Goal: Obtain resource: Download file/media

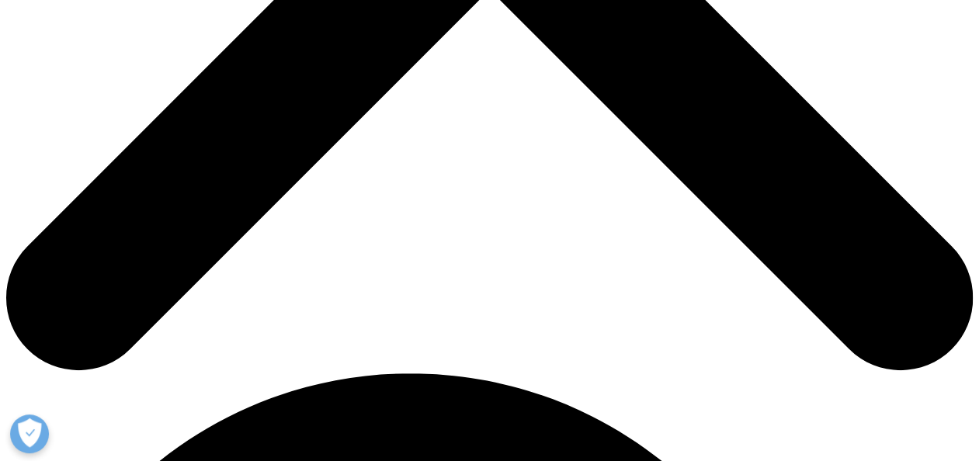
scroll to position [621, 0]
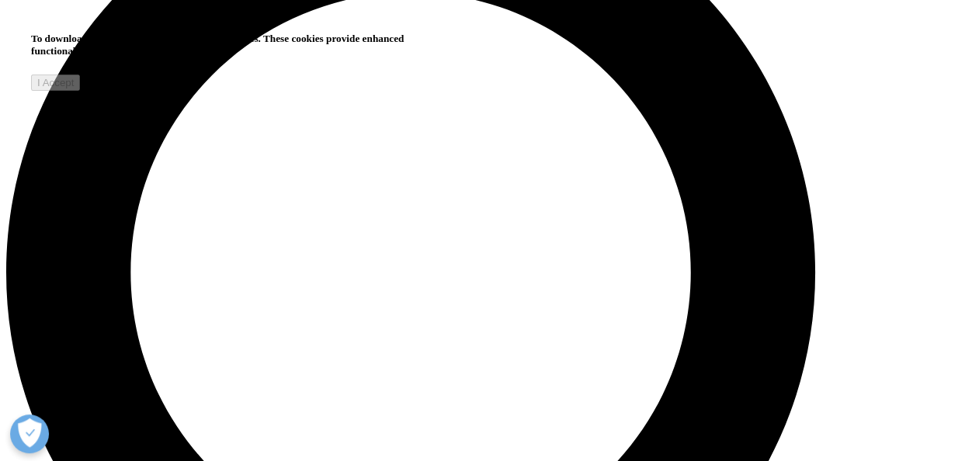
scroll to position [1165, 0]
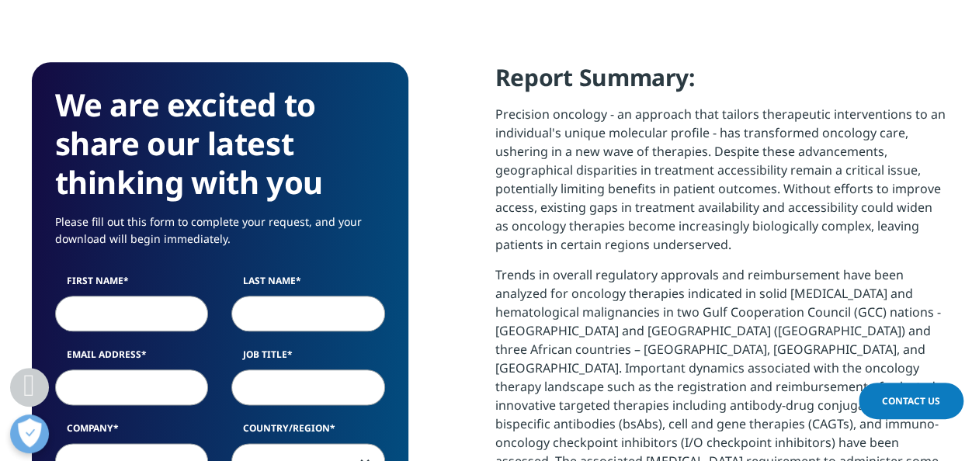
scroll to position [699, 0]
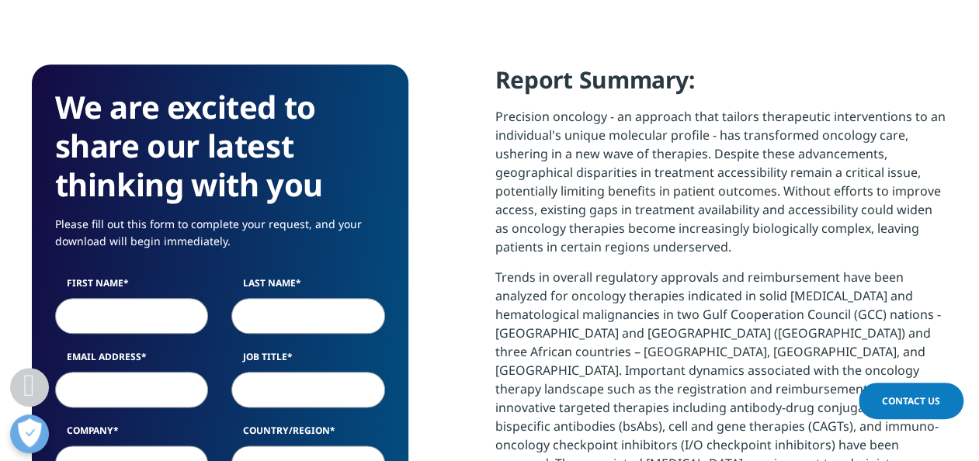
click at [92, 314] on input "First Name" at bounding box center [132, 316] width 154 height 36
type input "[PERSON_NAME]"
type input "[EMAIL_ADDRESS][DOMAIN_NAME]"
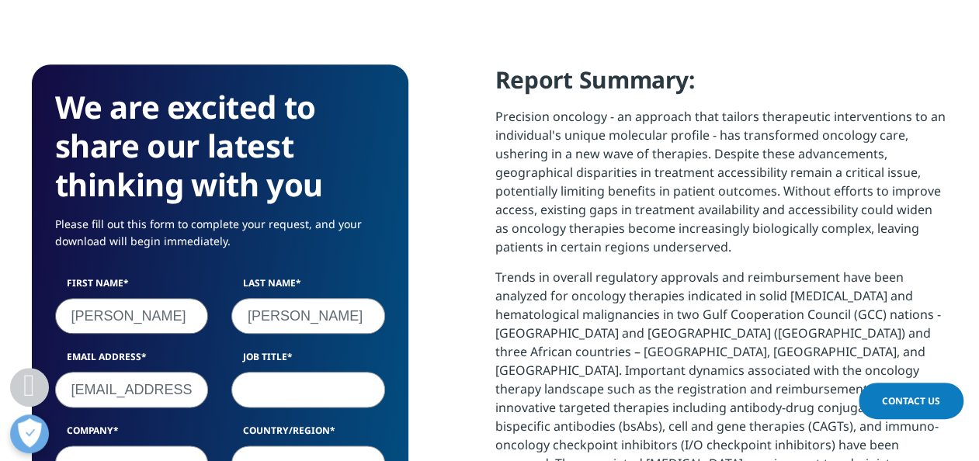
type input "Industrial Development Corporation"
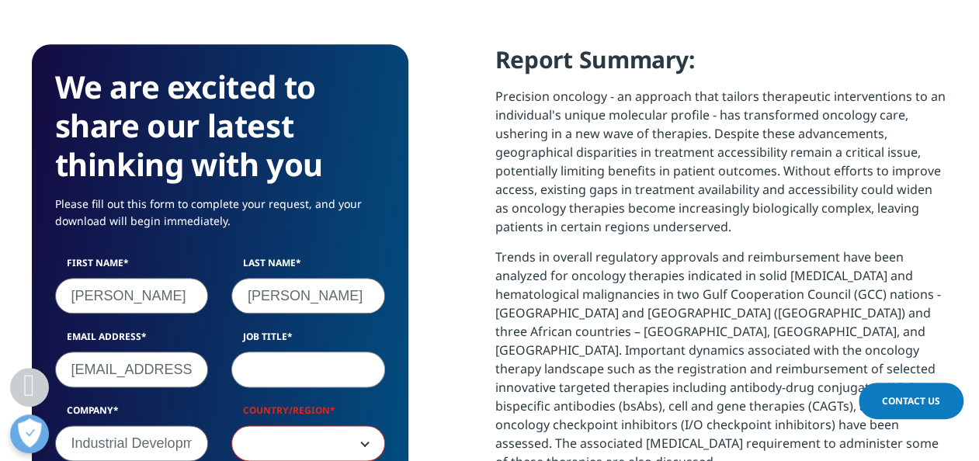
scroll to position [874, 376]
click at [283, 366] on input "Job Title" at bounding box center [308, 370] width 154 height 36
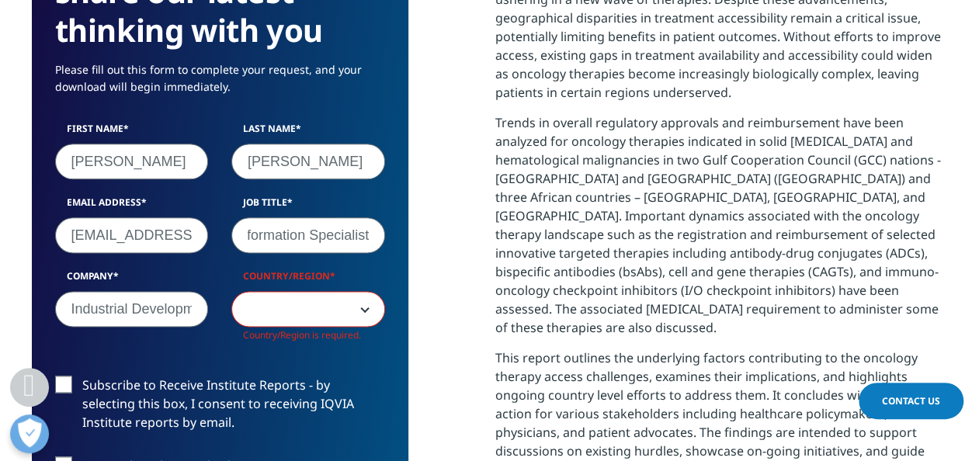
scroll to position [874, 0]
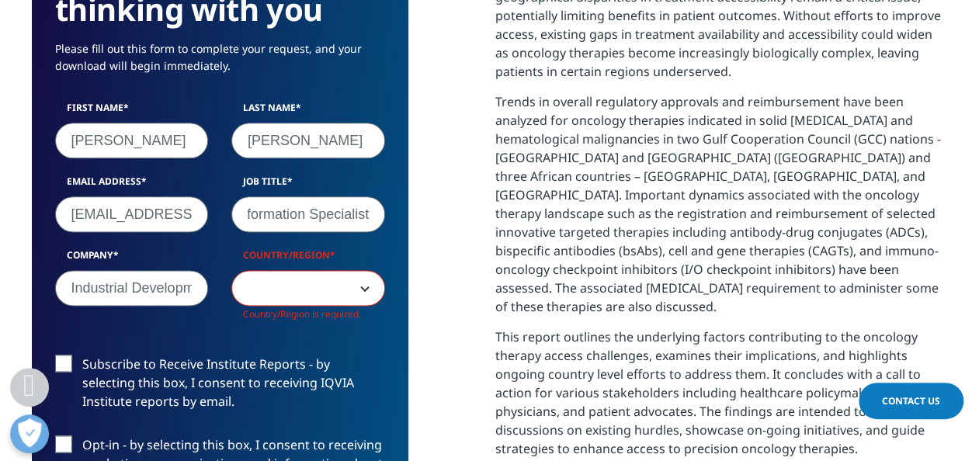
type input "Information Specialist"
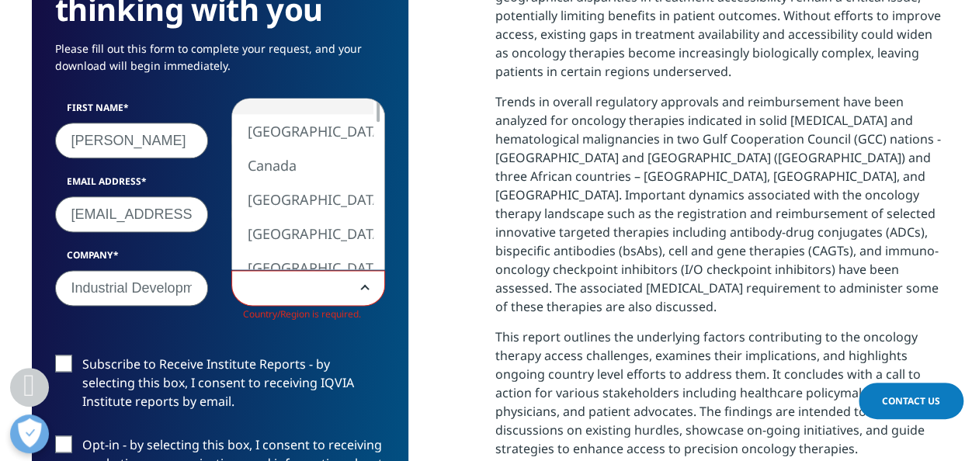
scroll to position [0, 0]
click at [360, 276] on span at bounding box center [308, 289] width 152 height 36
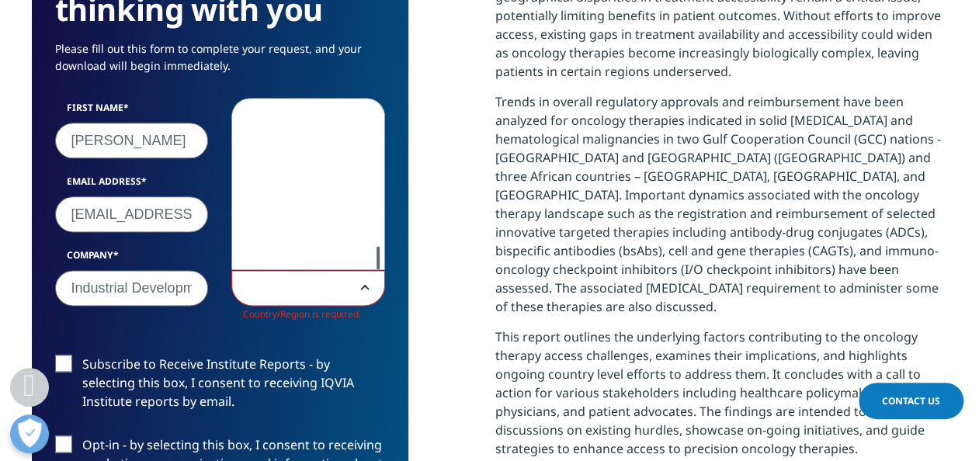
click at [356, 257] on div "[GEOGRAPHIC_DATA] [GEOGRAPHIC_DATA] [GEOGRAPHIC_DATA] [GEOGRAPHIC_DATA] [GEOGRA…" at bounding box center [308, 184] width 152 height 171
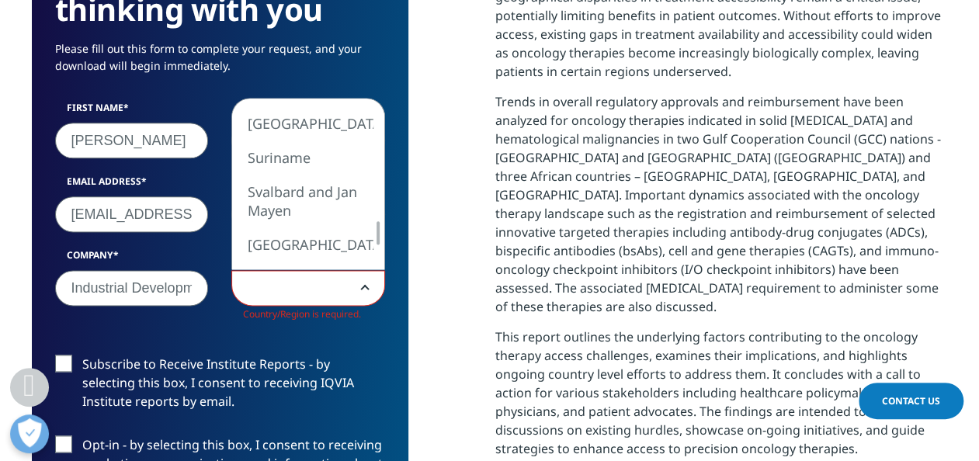
select select "[GEOGRAPHIC_DATA]"
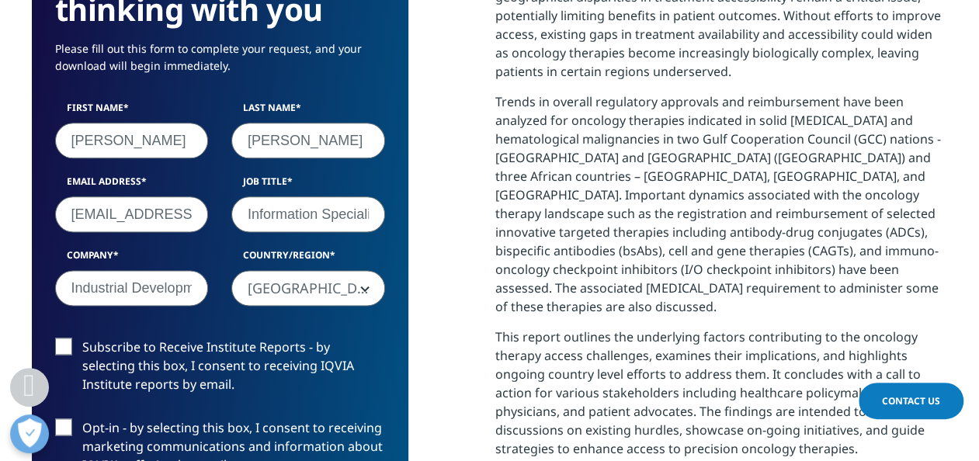
click at [58, 335] on form "We are excited to share our latest thinking with you Please fill out this form …" at bounding box center [220, 317] width 330 height 811
drag, startPoint x: 64, startPoint y: 342, endPoint x: 62, endPoint y: 391, distance: 48.9
click at [64, 342] on label "Subscribe to Receive Institute Reports - by selecting this box, I consent to re…" at bounding box center [220, 370] width 330 height 64
click at [82, 338] on input "Subscribe to Receive Institute Reports - by selecting this box, I consent to re…" at bounding box center [82, 338] width 0 height 0
click at [57, 425] on label "Opt-in - by selecting this box, I consent to receiving marketing communications…" at bounding box center [220, 451] width 330 height 64
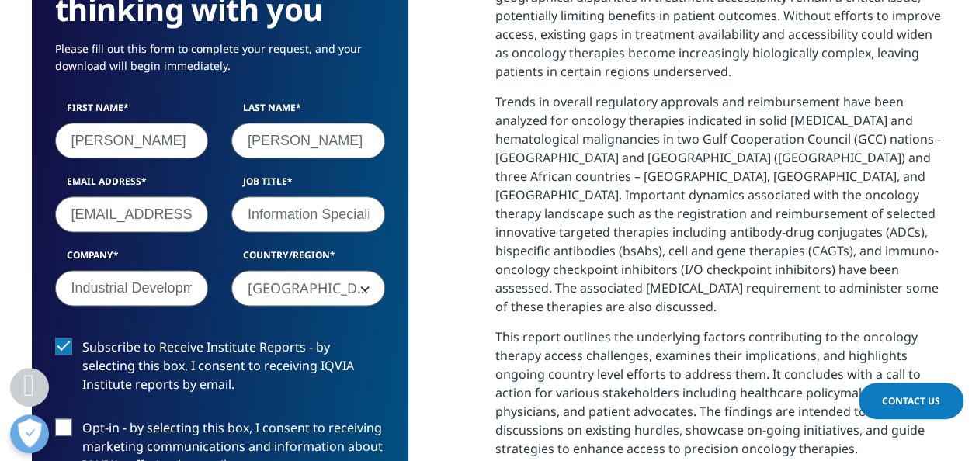
click at [82, 419] on input "Opt-in - by selecting this box, I consent to receiving marketing communications…" at bounding box center [82, 419] width 0 height 0
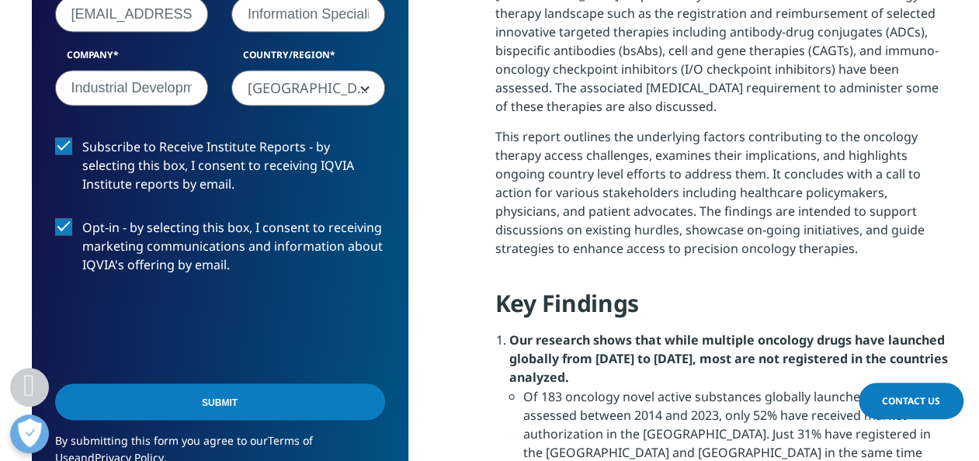
scroll to position [1107, 0]
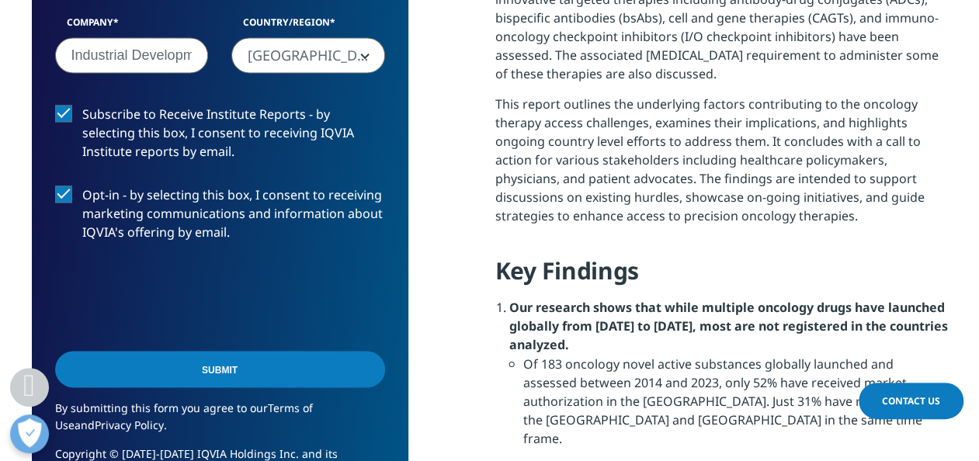
click at [221, 364] on input "Submit" at bounding box center [220, 369] width 330 height 36
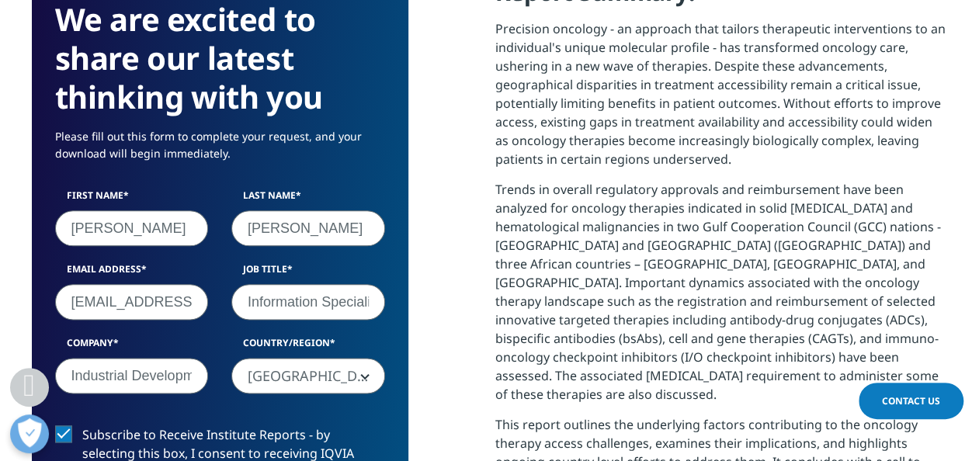
scroll to position [114, 376]
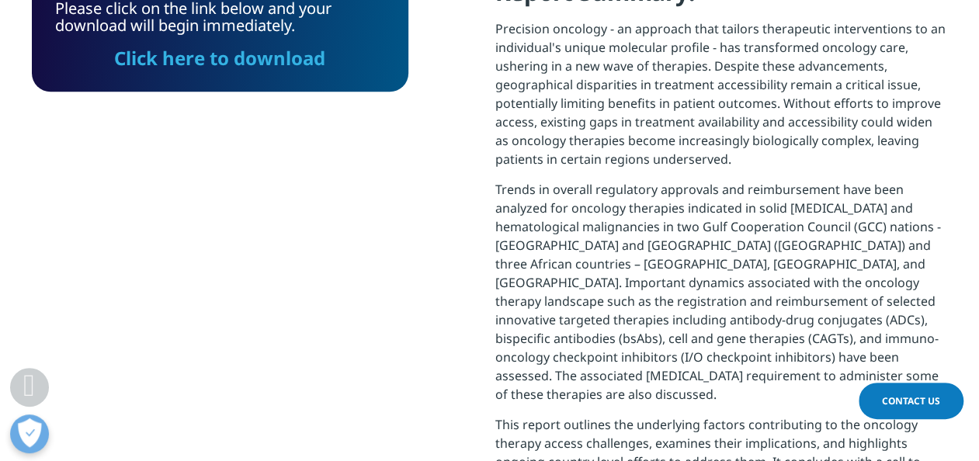
click at [162, 54] on link "Click here to download" at bounding box center [219, 58] width 211 height 26
